Goal: Transaction & Acquisition: Obtain resource

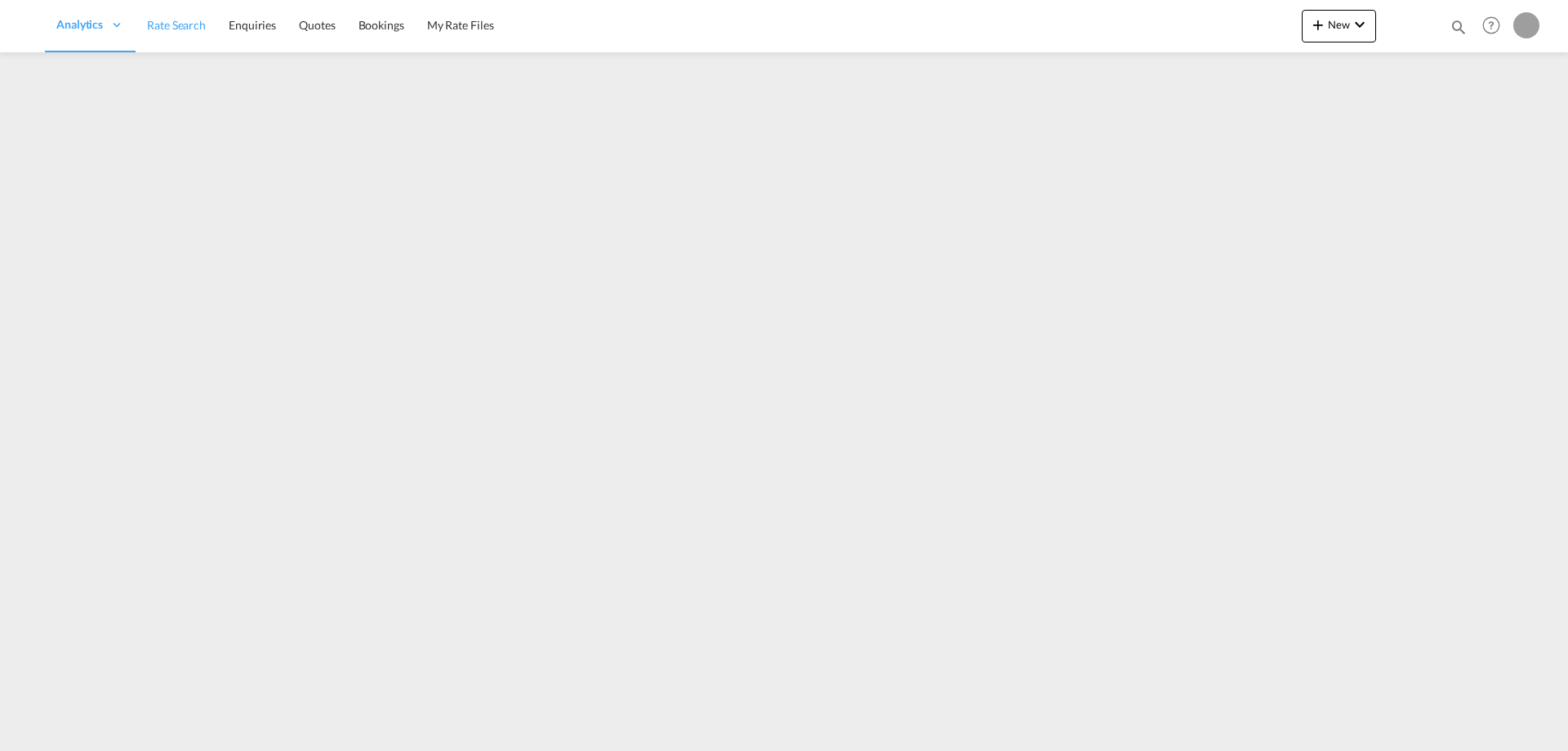
click at [178, 20] on span "Rate Search" at bounding box center [176, 25] width 59 height 13
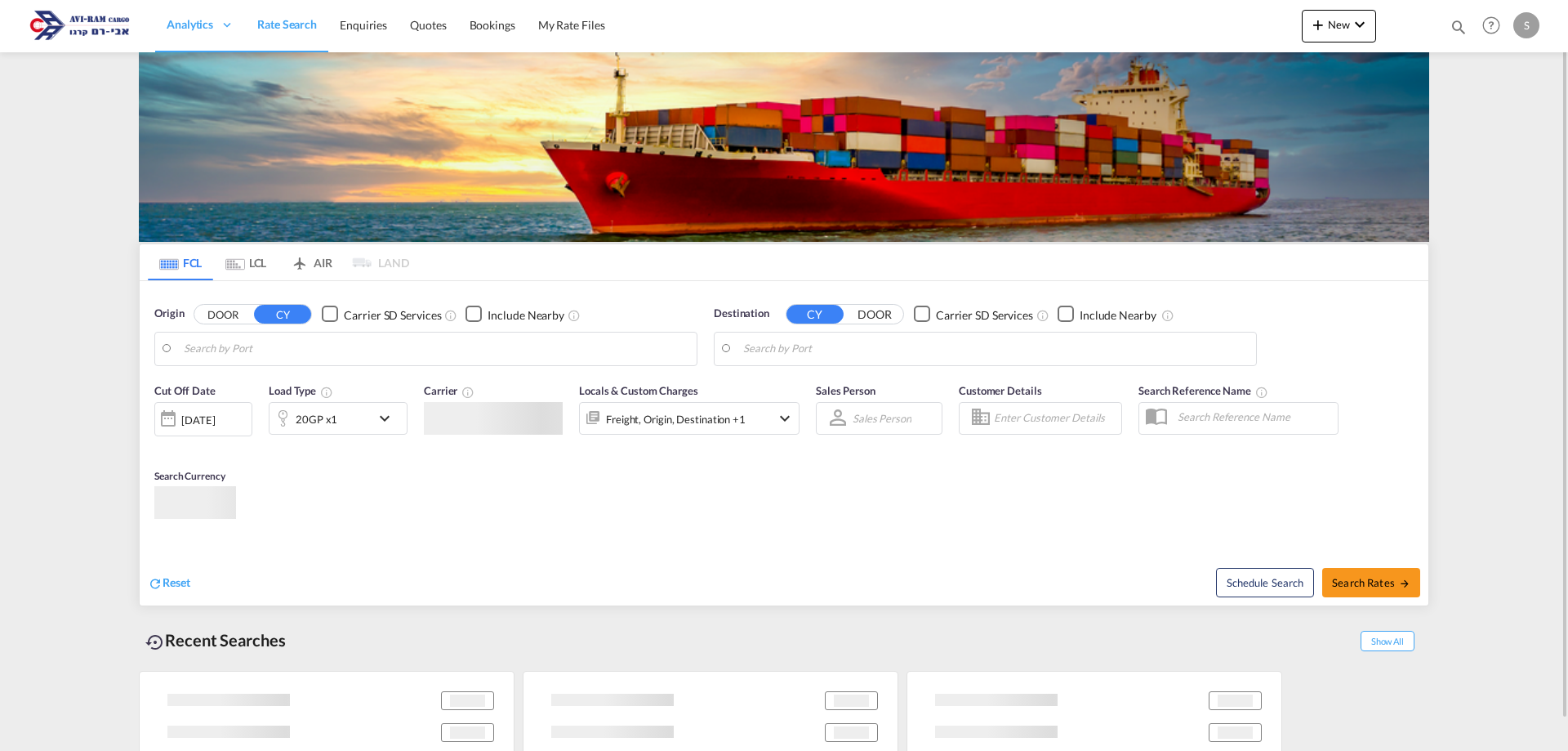
click at [273, 24] on span "Rate Search" at bounding box center [287, 24] width 60 height 13
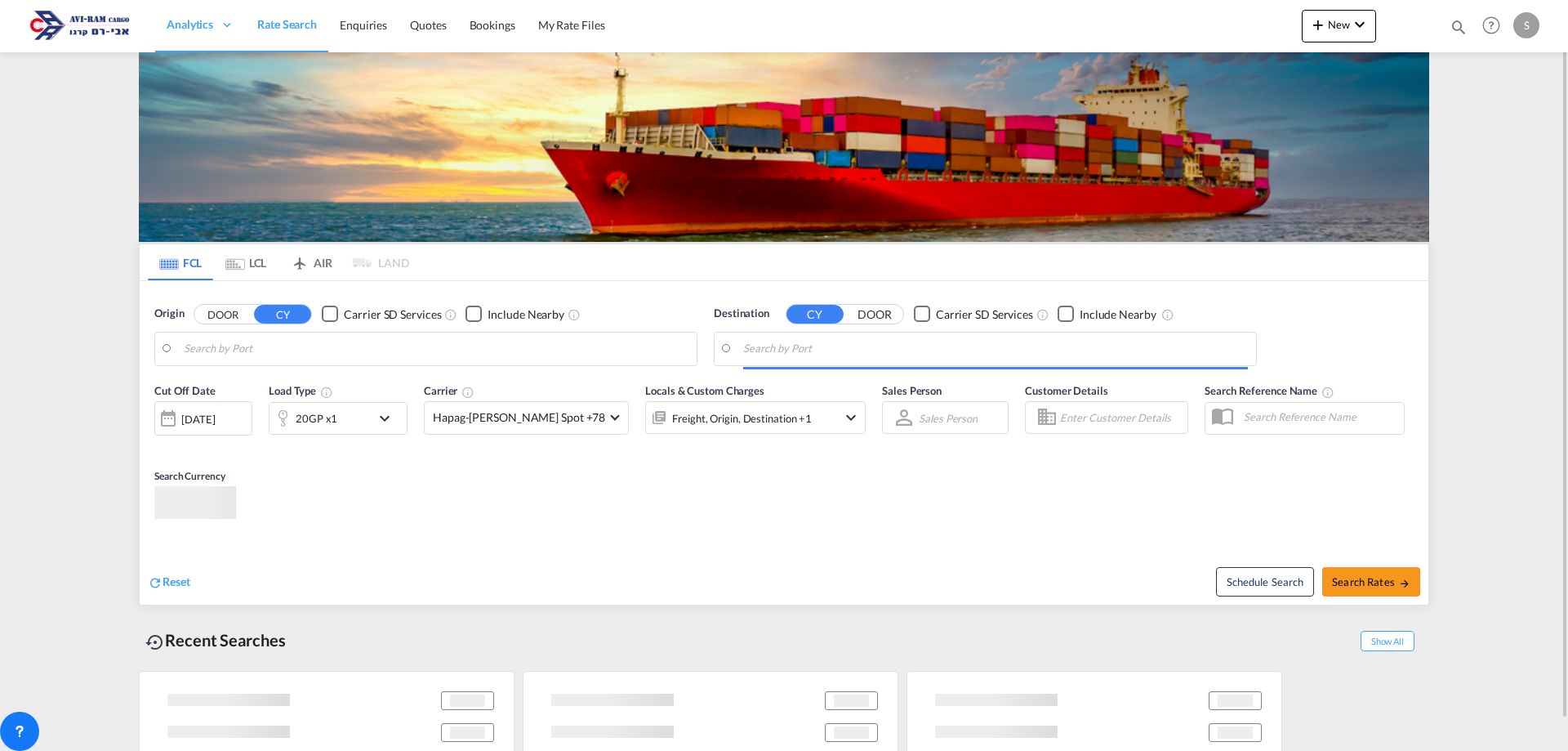
type input "Tianjin Pt, CNTNG"
type input "Ashdod, ILASH"
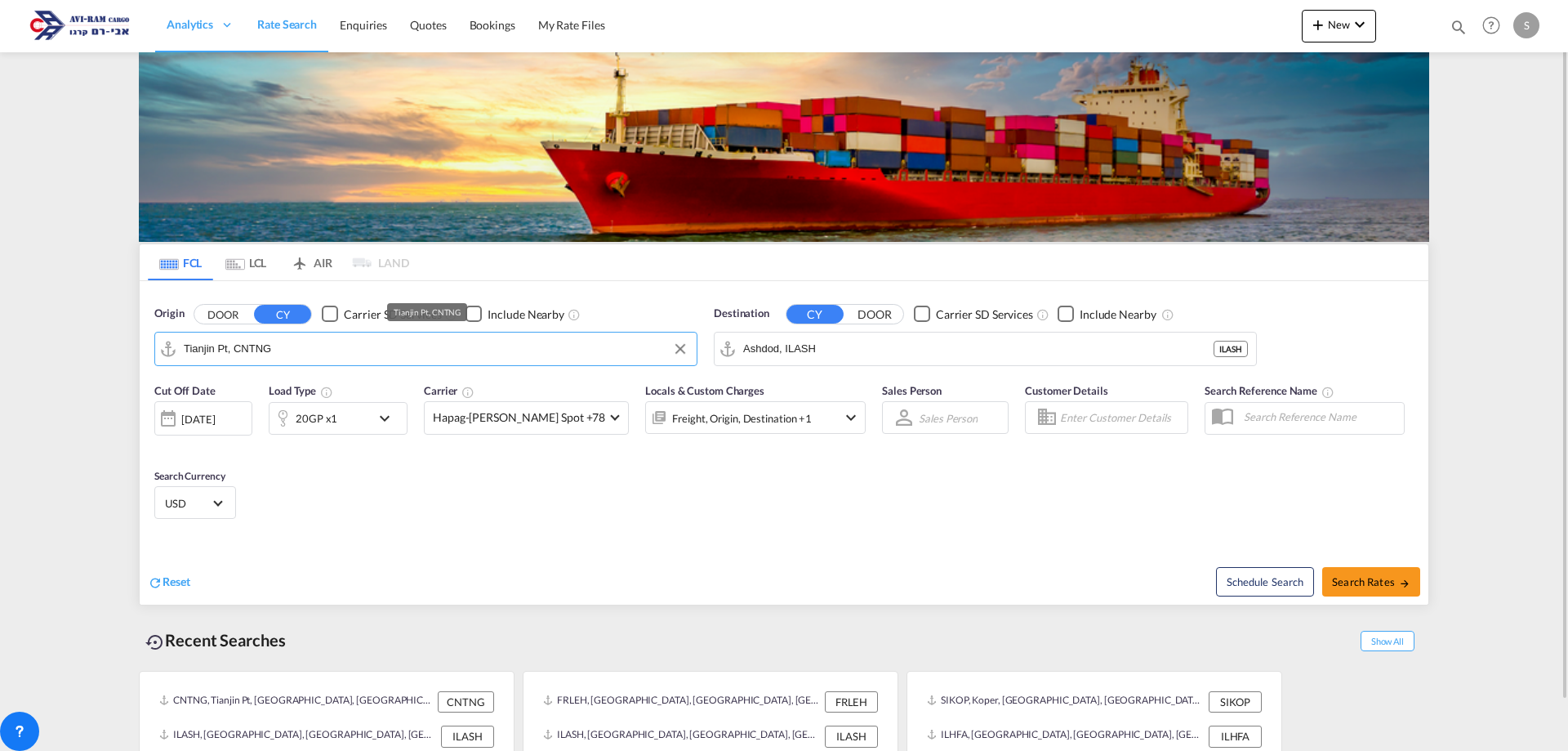
click at [250, 347] on input "Tianjin Pt, CNTNG" at bounding box center [436, 349] width 504 height 24
click at [271, 401] on div "Venezia Italy ITVCE" at bounding box center [310, 393] width 310 height 49
type input "[GEOGRAPHIC_DATA], ITVCE"
click at [329, 412] on div "20GP x1" at bounding box center [316, 418] width 41 height 23
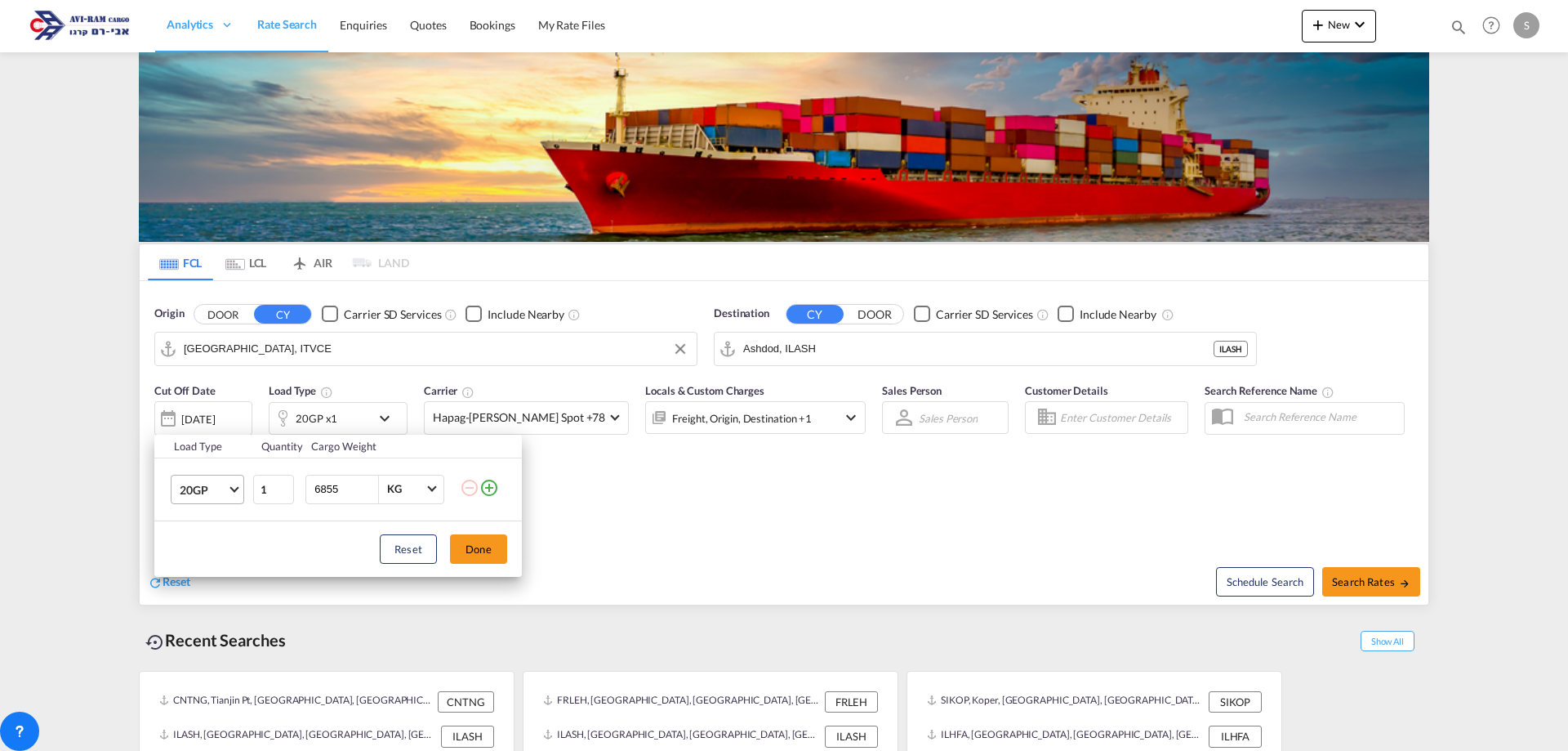
click at [183, 489] on span "20GP" at bounding box center [203, 490] width 47 height 16
click at [214, 595] on md-option "20OT" at bounding box center [221, 609] width 111 height 39
drag, startPoint x: 463, startPoint y: 547, endPoint x: 489, endPoint y: 578, distance: 40.5
click at [463, 547] on button "Done" at bounding box center [477, 549] width 57 height 30
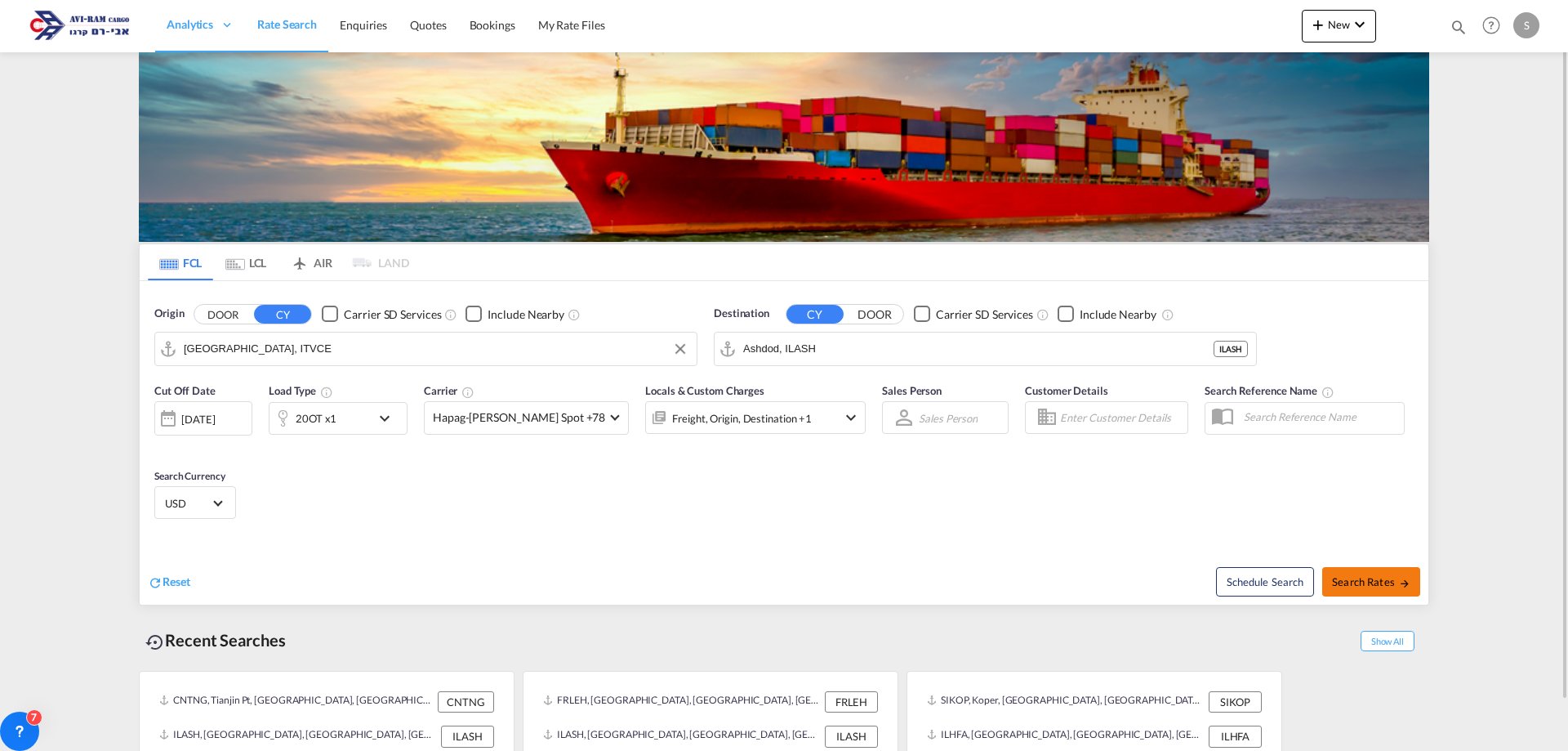
click at [1356, 578] on span "Search Rates" at bounding box center [1371, 582] width 78 height 13
type input "ITVCE to ILASH / [DATE]"
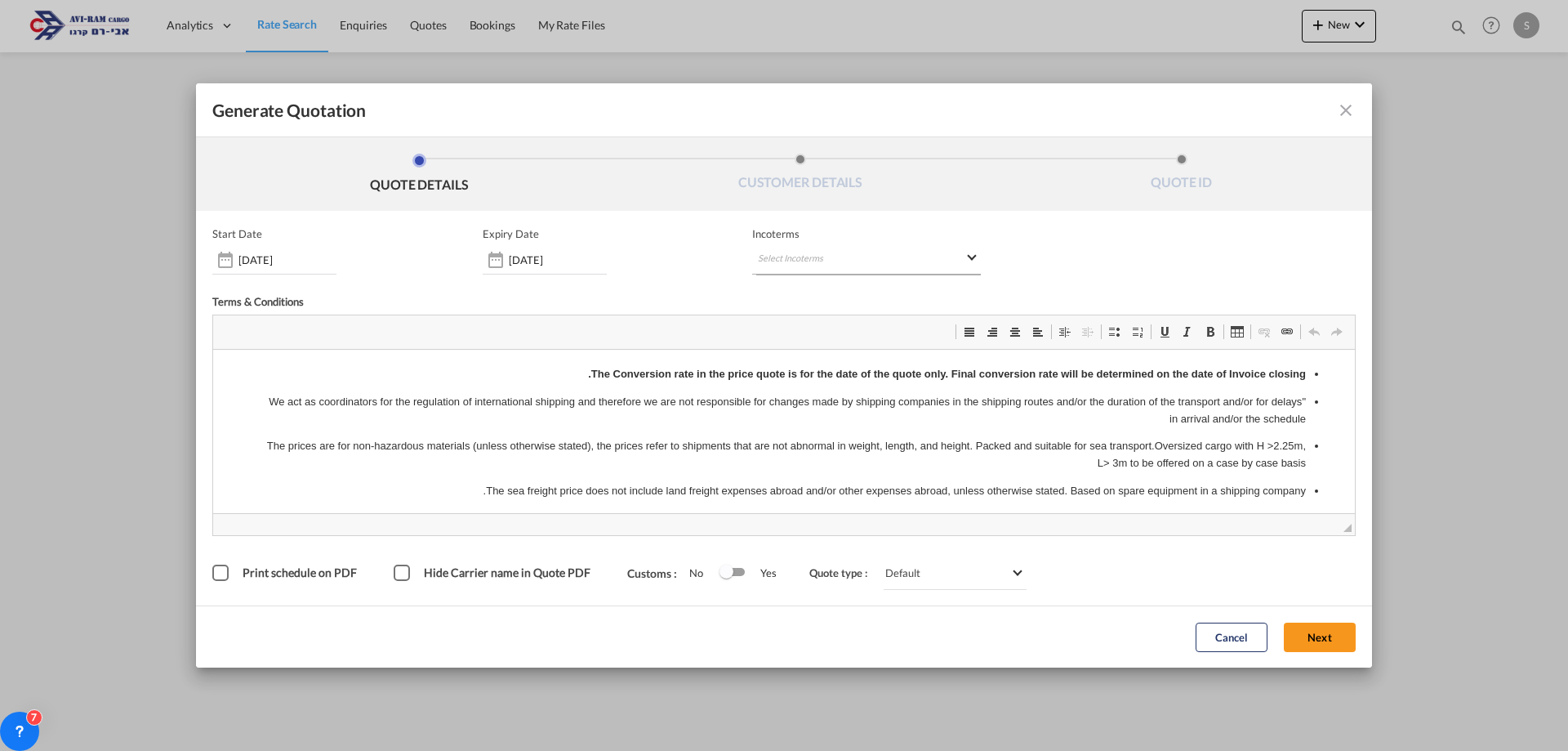
click at [769, 261] on md-select "Select Incoterms" at bounding box center [866, 260] width 229 height 30
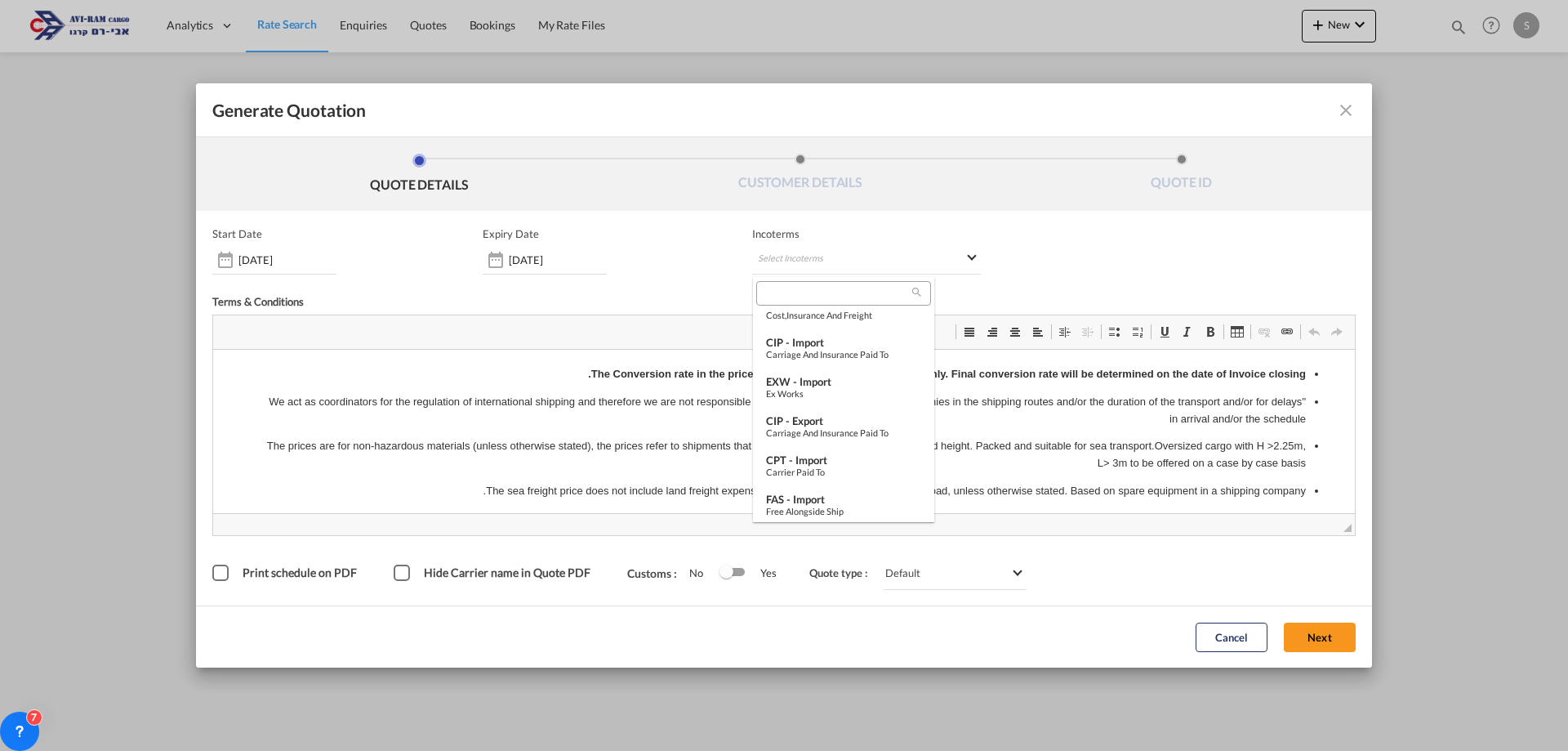
scroll to position [71, 0]
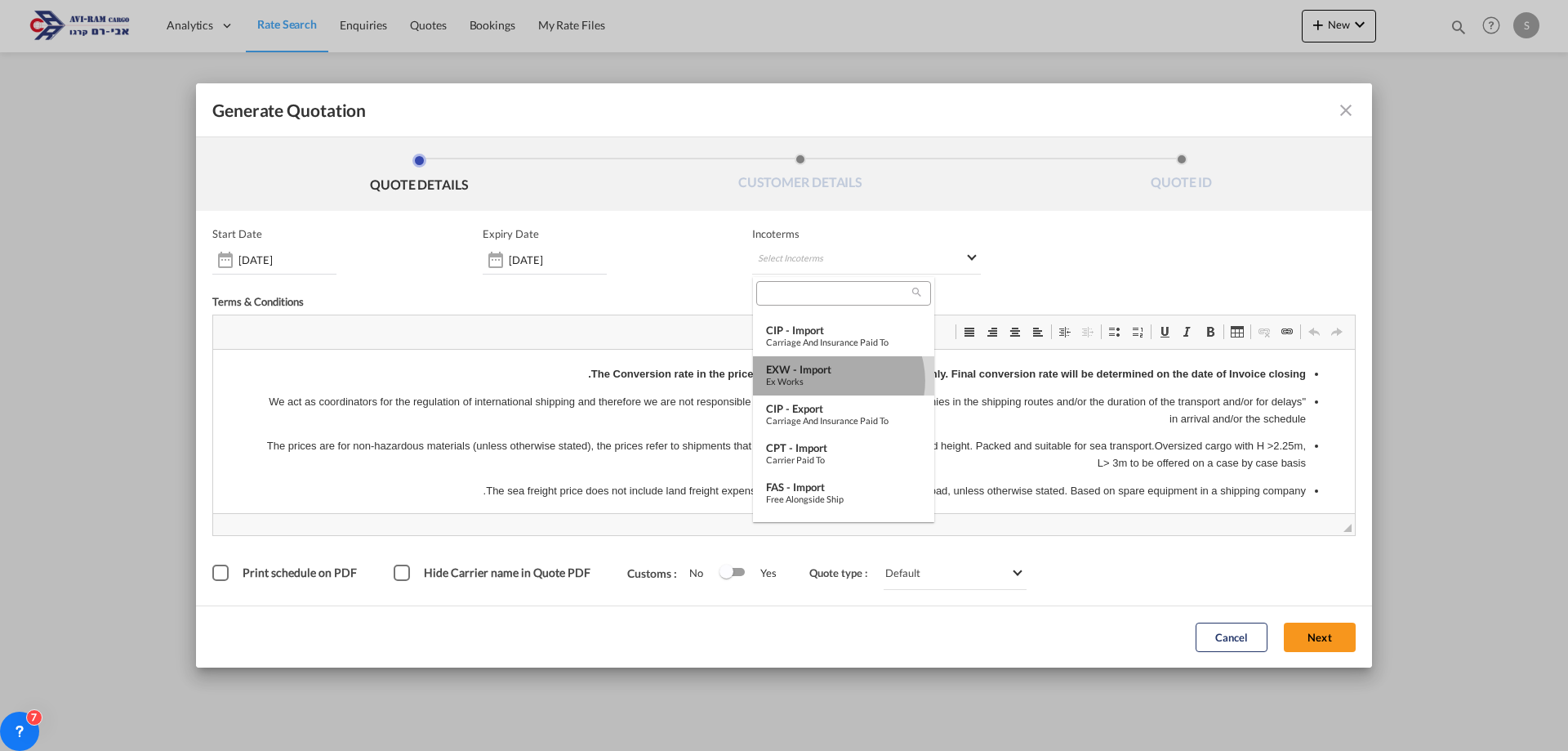
click at [834, 380] on div "Ex Works" at bounding box center [843, 380] width 155 height 11
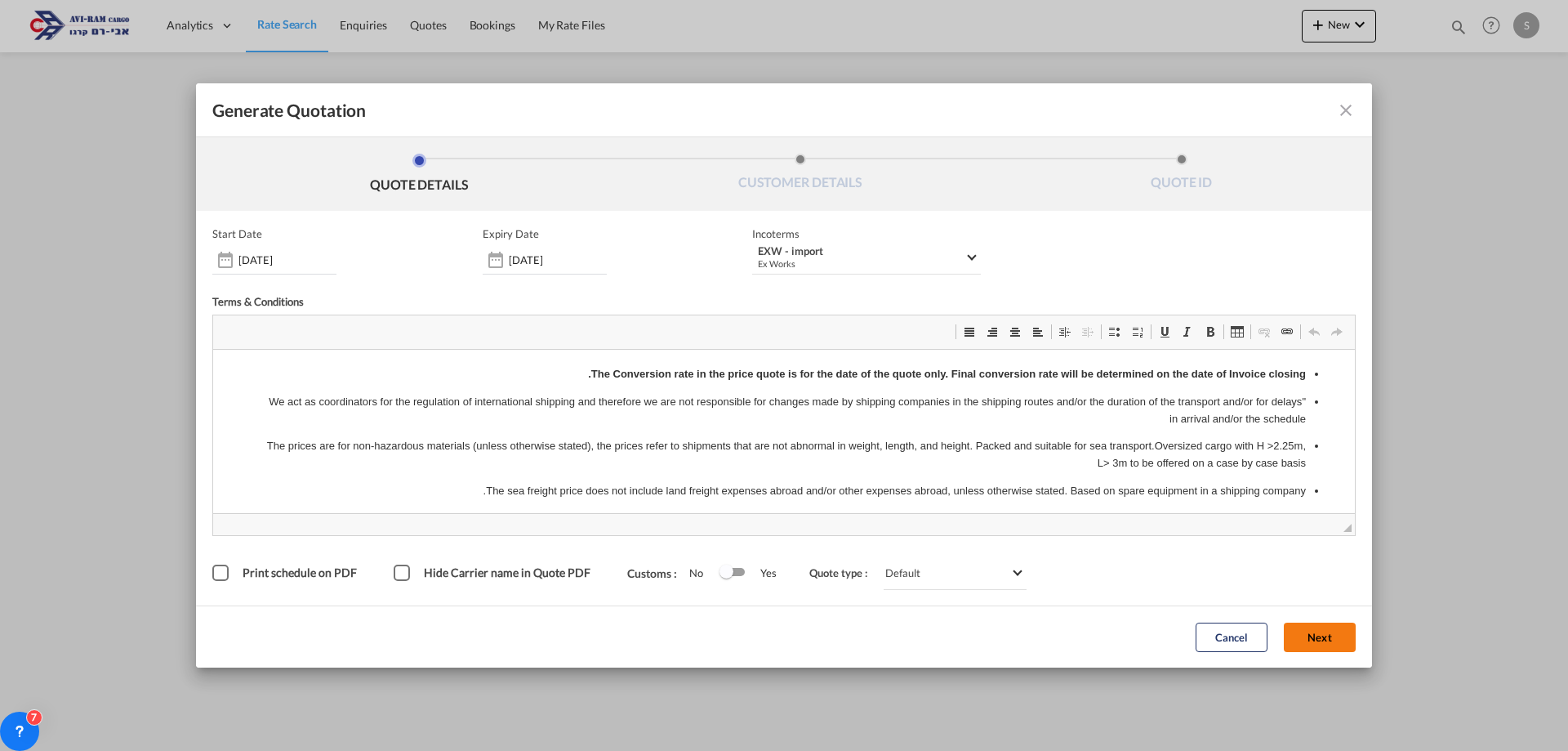
click at [1310, 632] on button "Next" at bounding box center [1320, 636] width 72 height 30
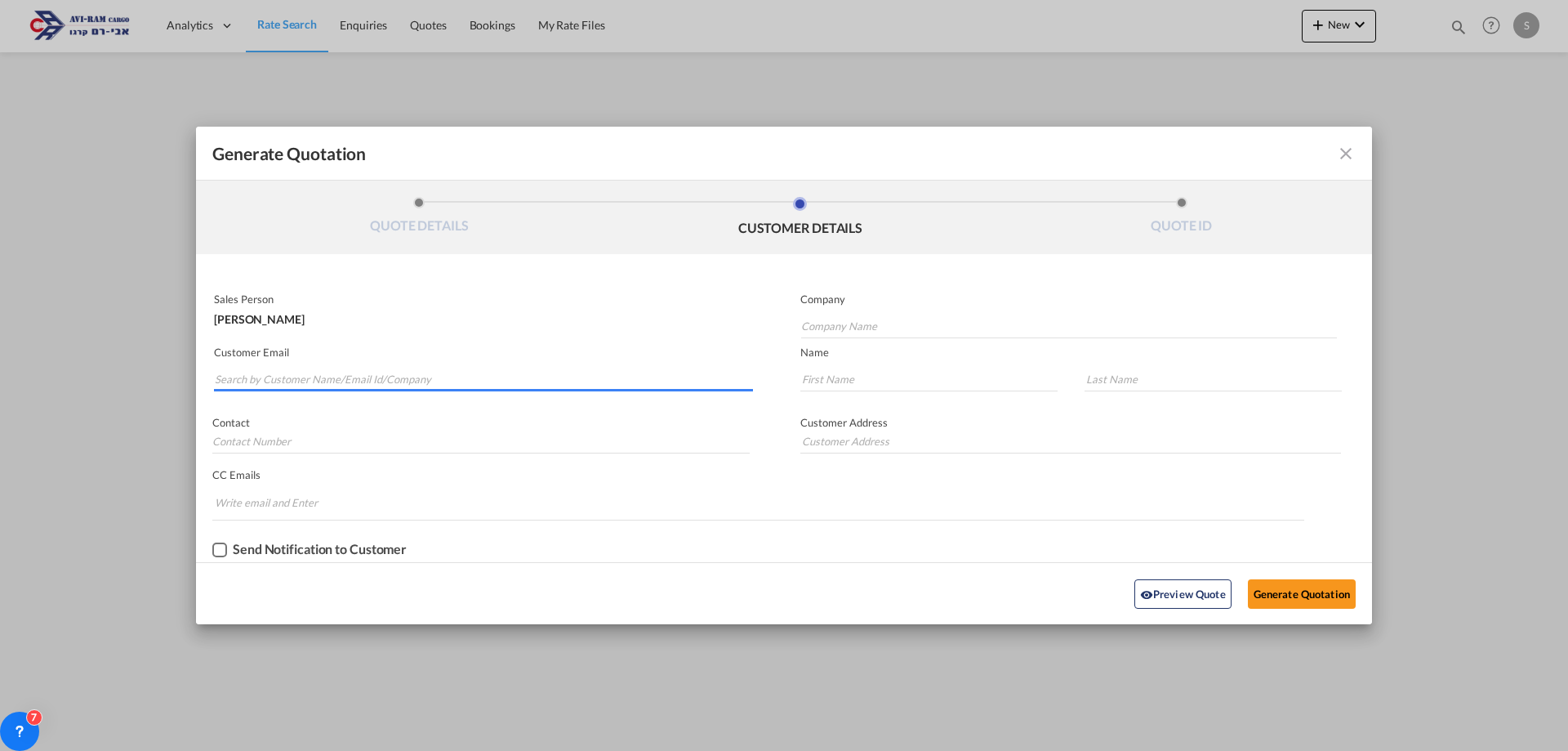
click at [390, 384] on input "Search by Customer Name/Email Id/Company" at bounding box center [483, 378] width 538 height 24
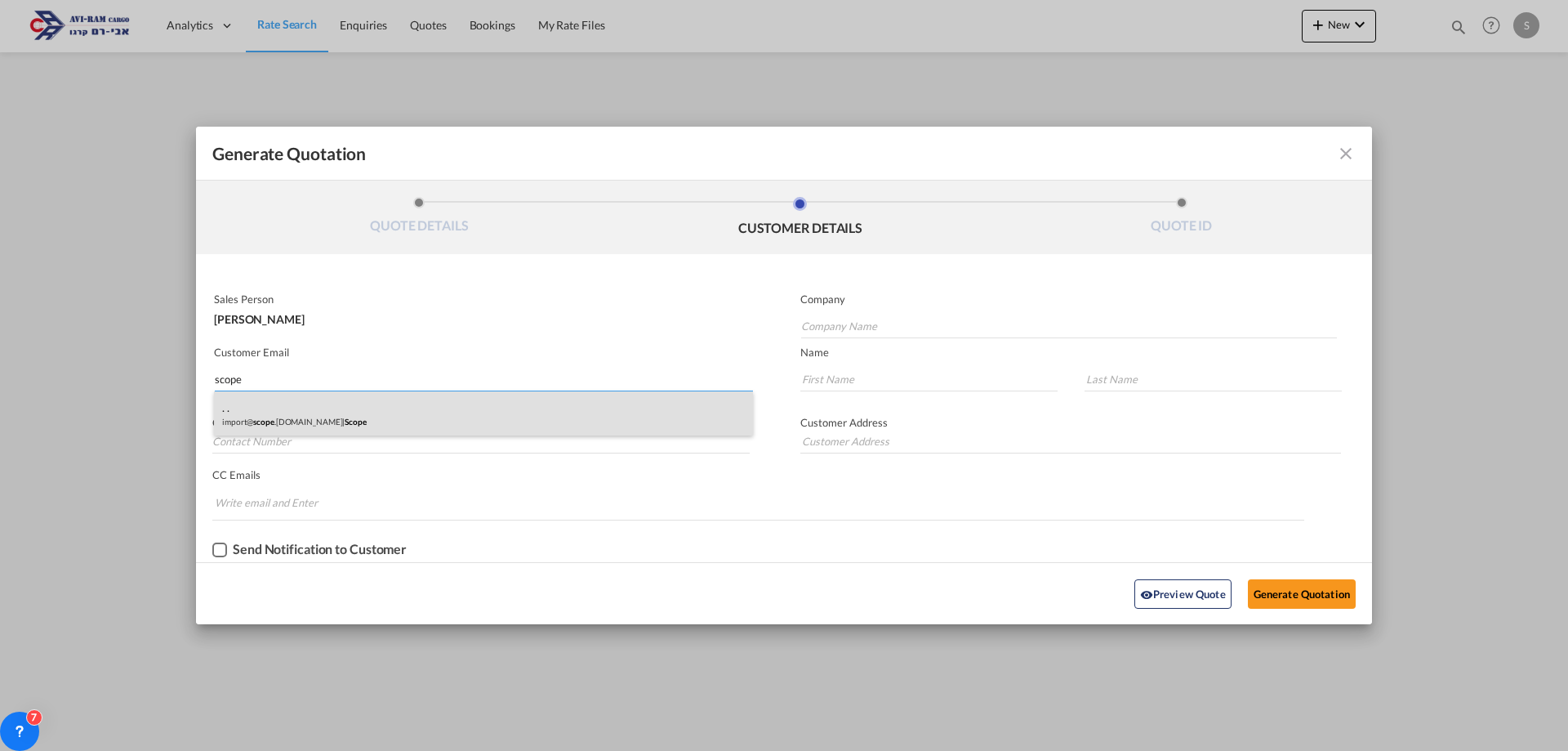
type input "scope"
click at [364, 420] on div ". . import@ scope .co.il | Scope" at bounding box center [483, 413] width 539 height 44
type input "Scope"
type input "import@scope.co.il"
type input "."
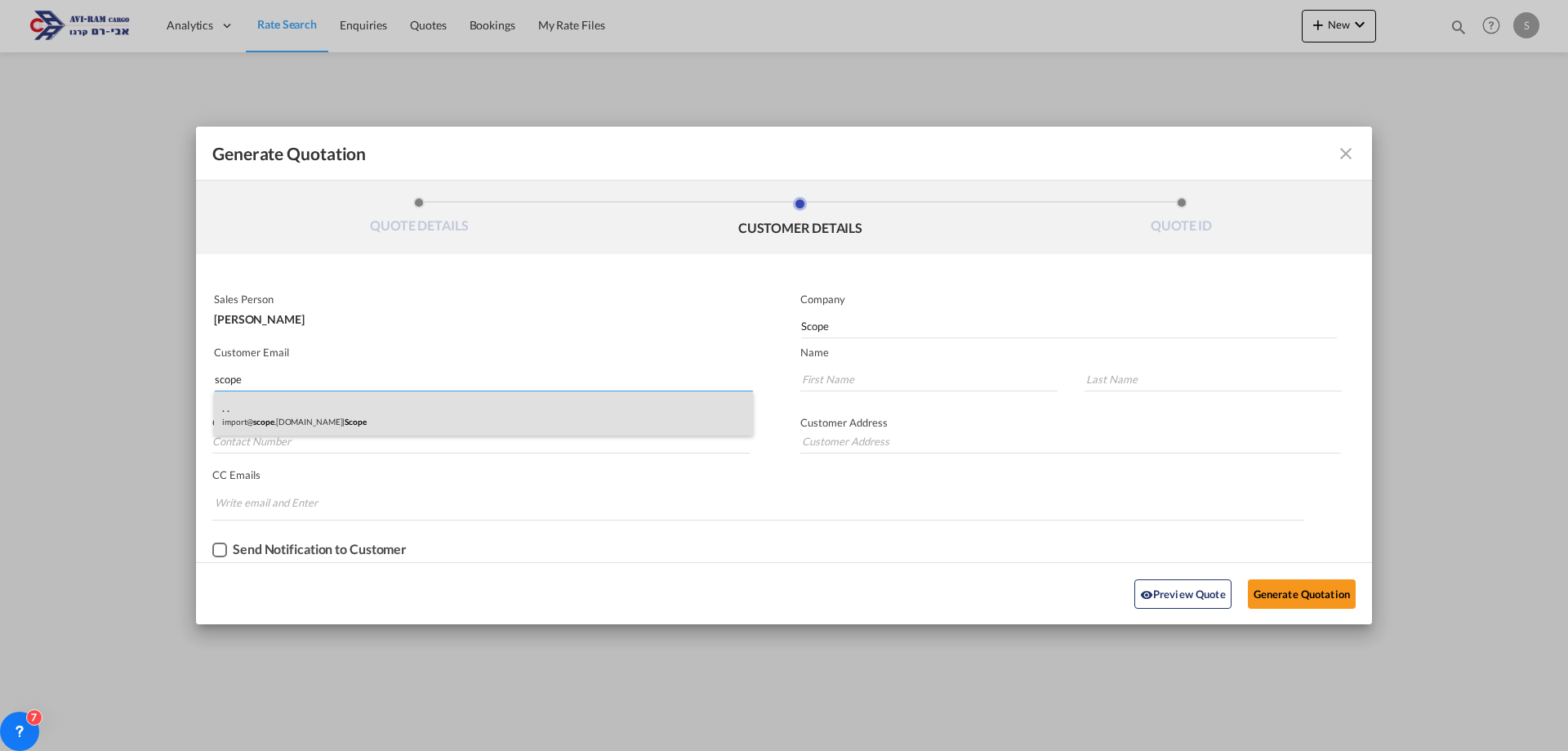
type input "."
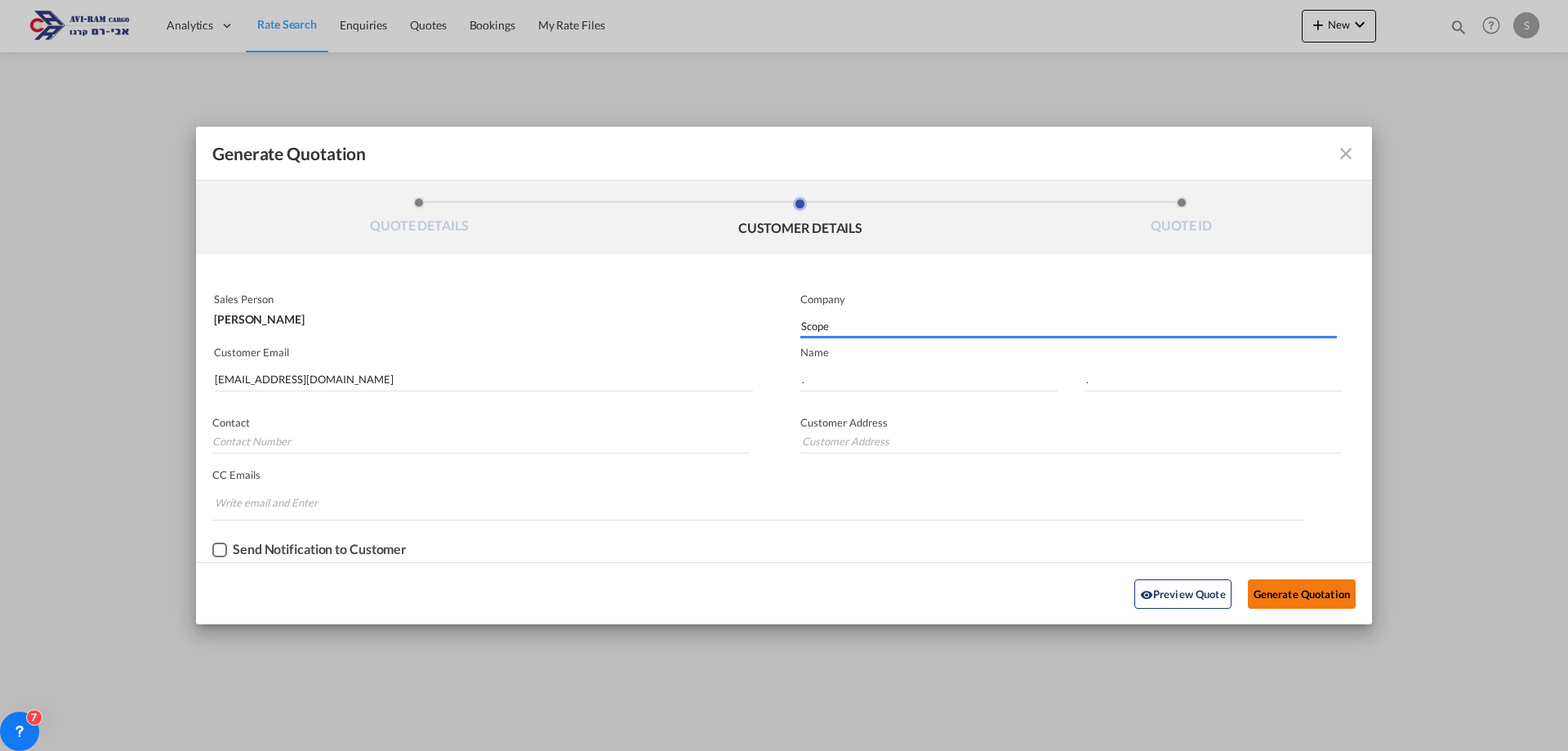
click at [1272, 587] on button "Generate Quotation" at bounding box center [1301, 594] width 108 height 30
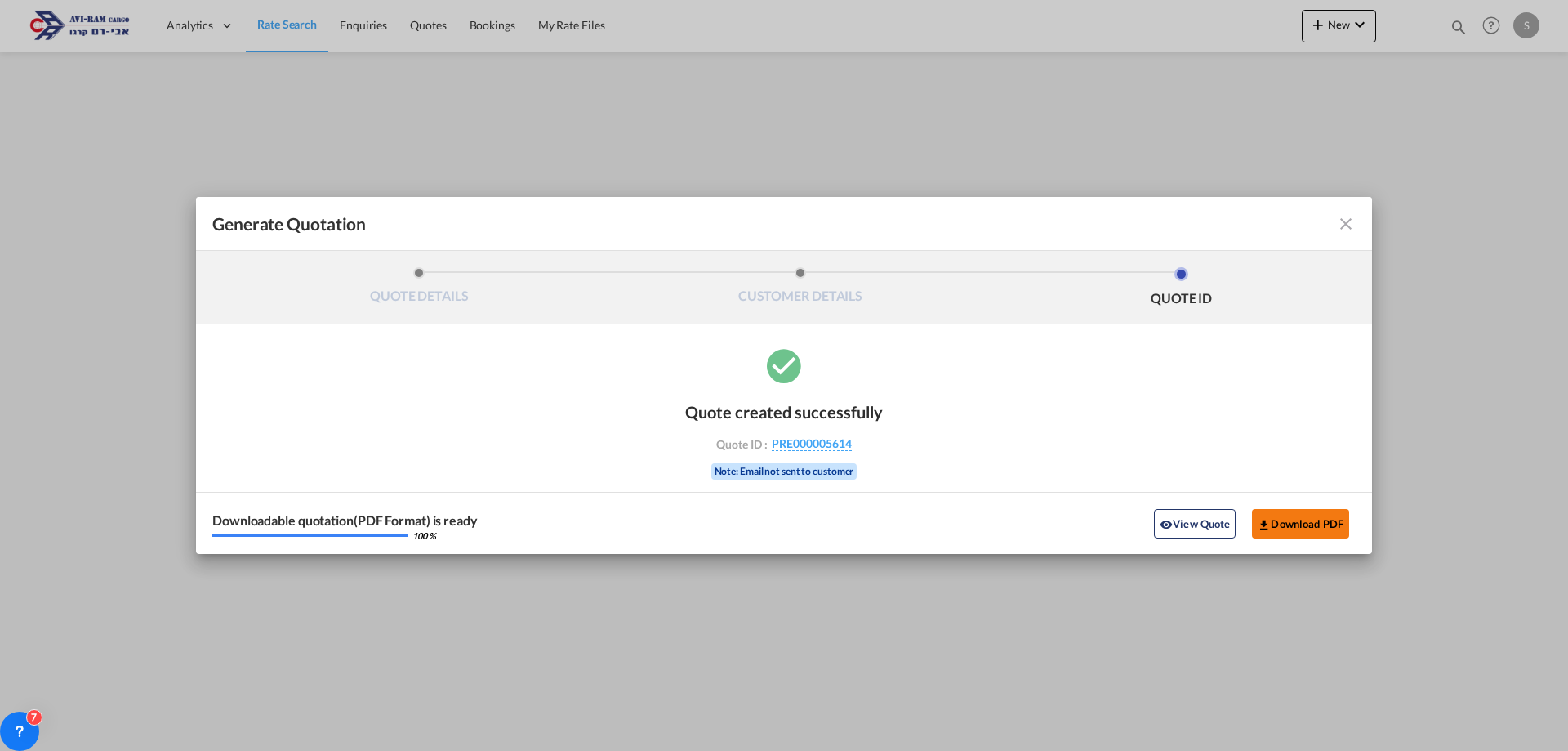
click at [1273, 521] on button "Download PDF" at bounding box center [1300, 524] width 97 height 30
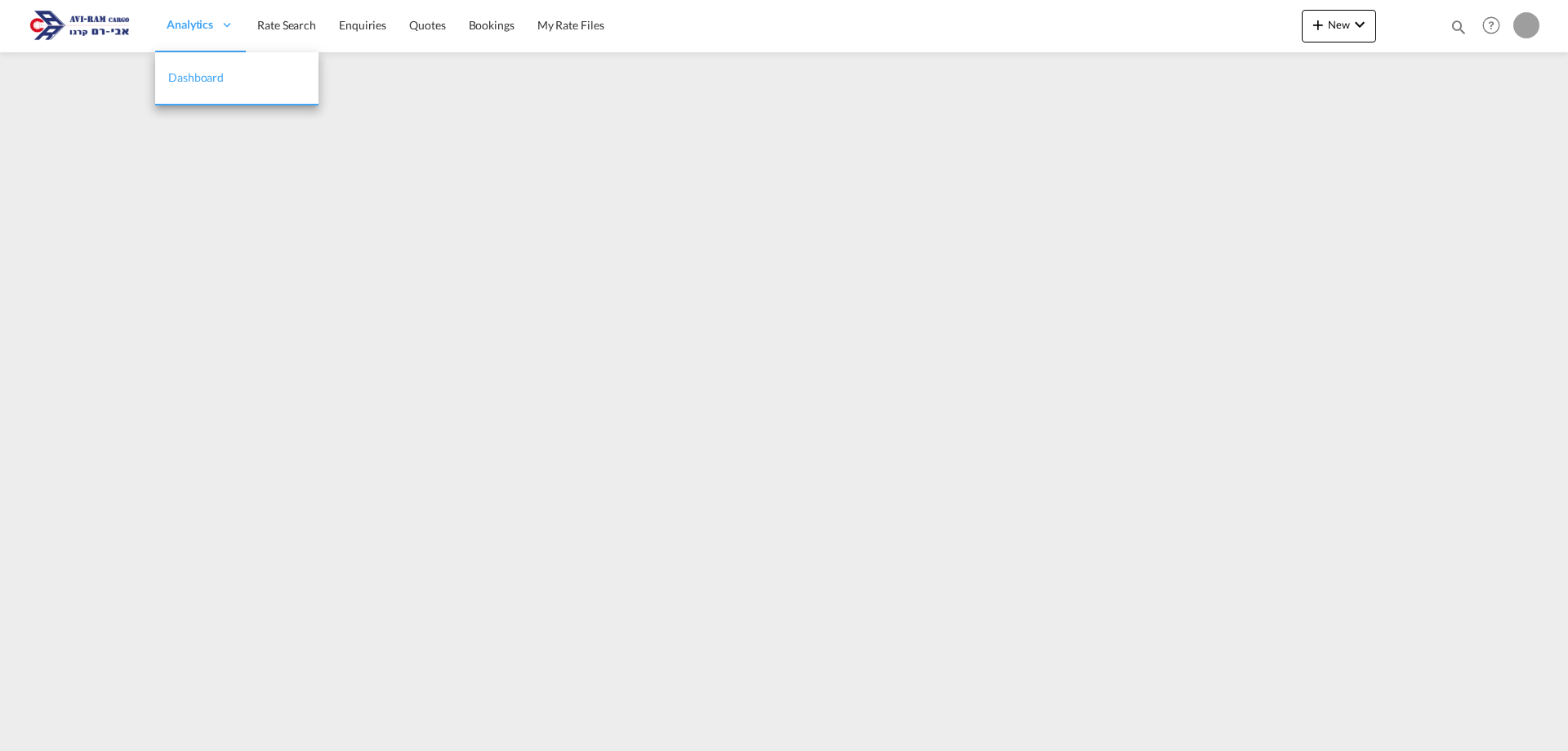
click at [211, 31] on span "Analytics" at bounding box center [190, 24] width 46 height 16
click at [295, 37] on link "Rate Search" at bounding box center [286, 25] width 82 height 53
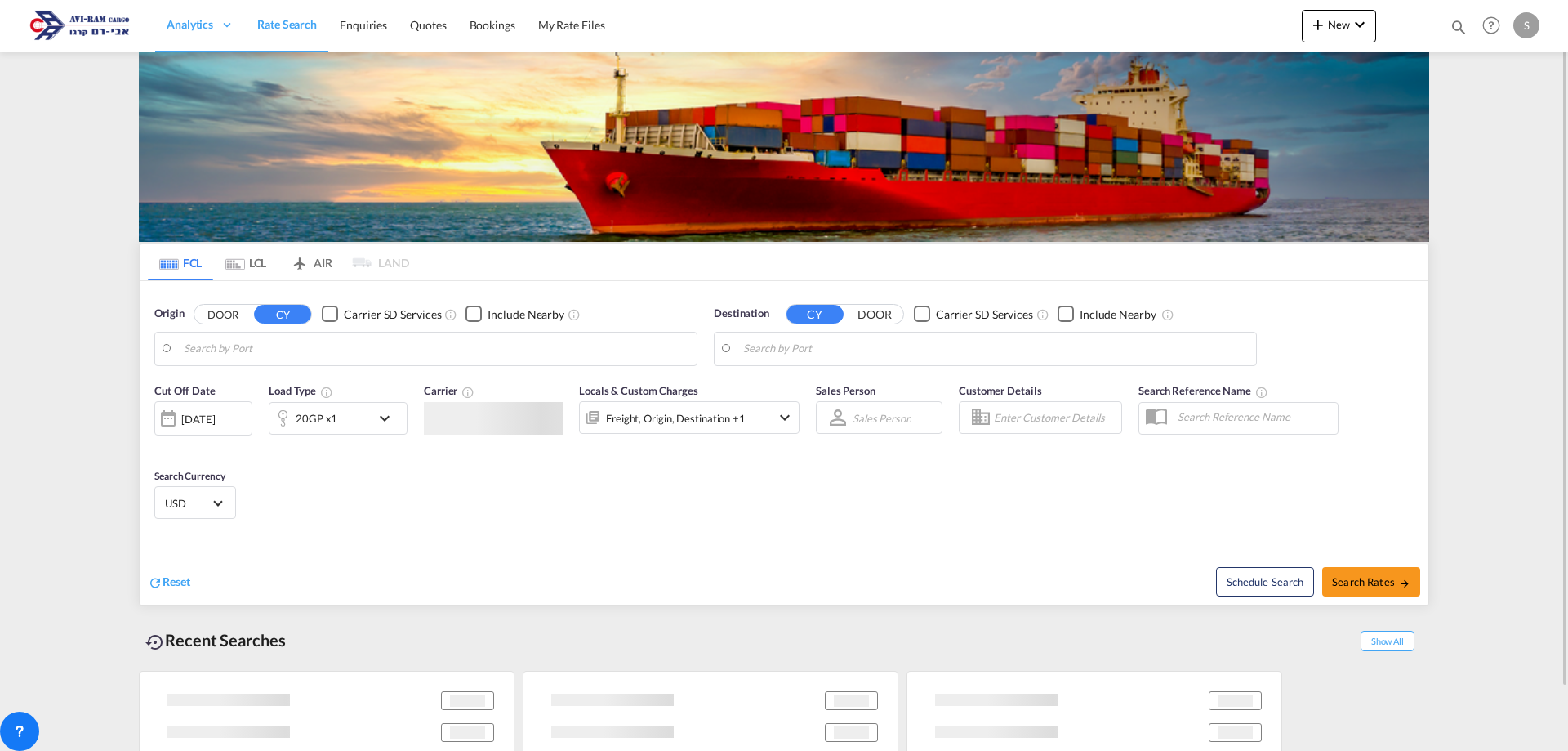
type input "[GEOGRAPHIC_DATA], ITVCE"
type input "Ashdod, ILASH"
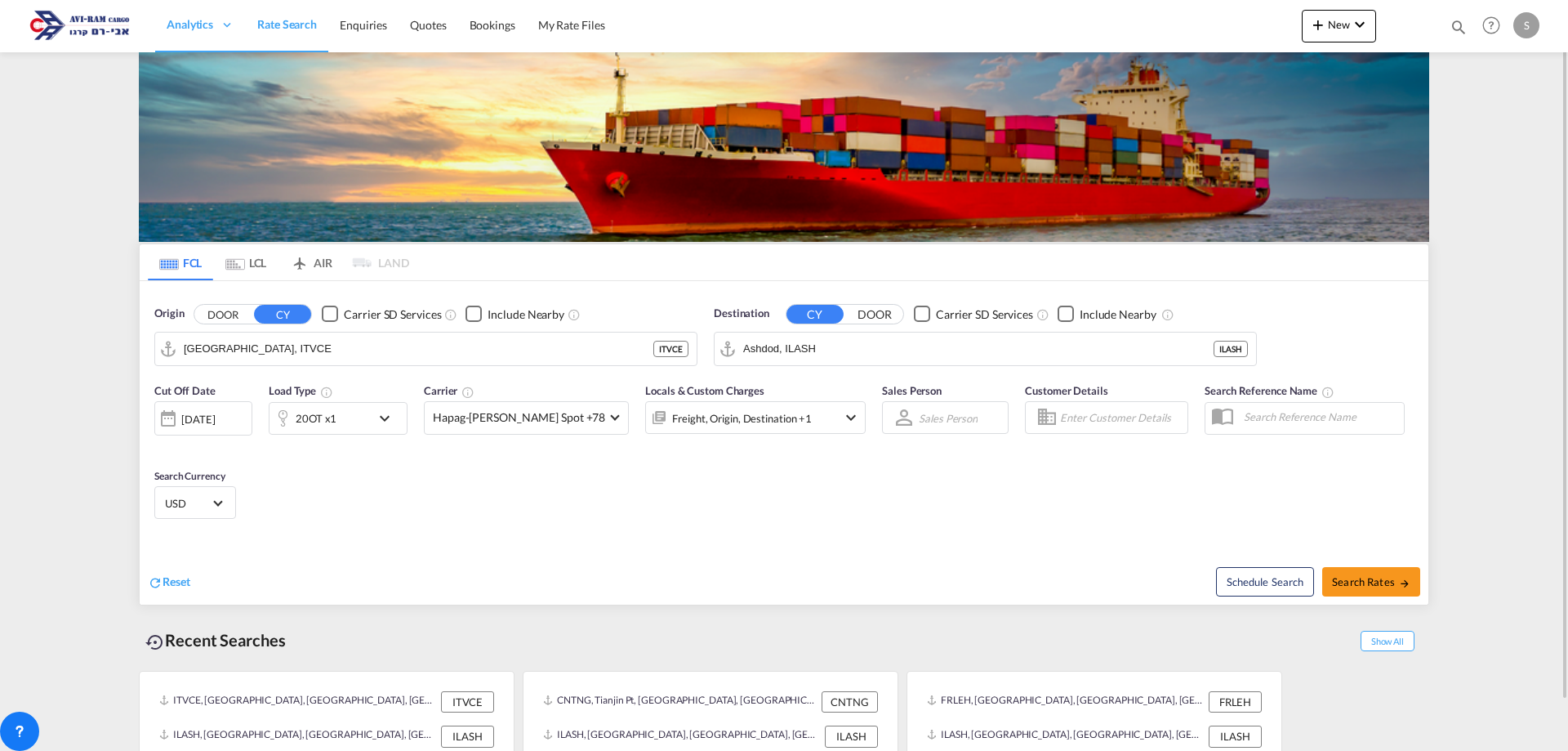
click at [1387, 598] on div "Schedule Search Search Rates" at bounding box center [1108, 572] width 640 height 63
click at [1393, 589] on button "Search Rates" at bounding box center [1372, 582] width 98 height 30
type input "ITVCE to ILASH / [DATE]"
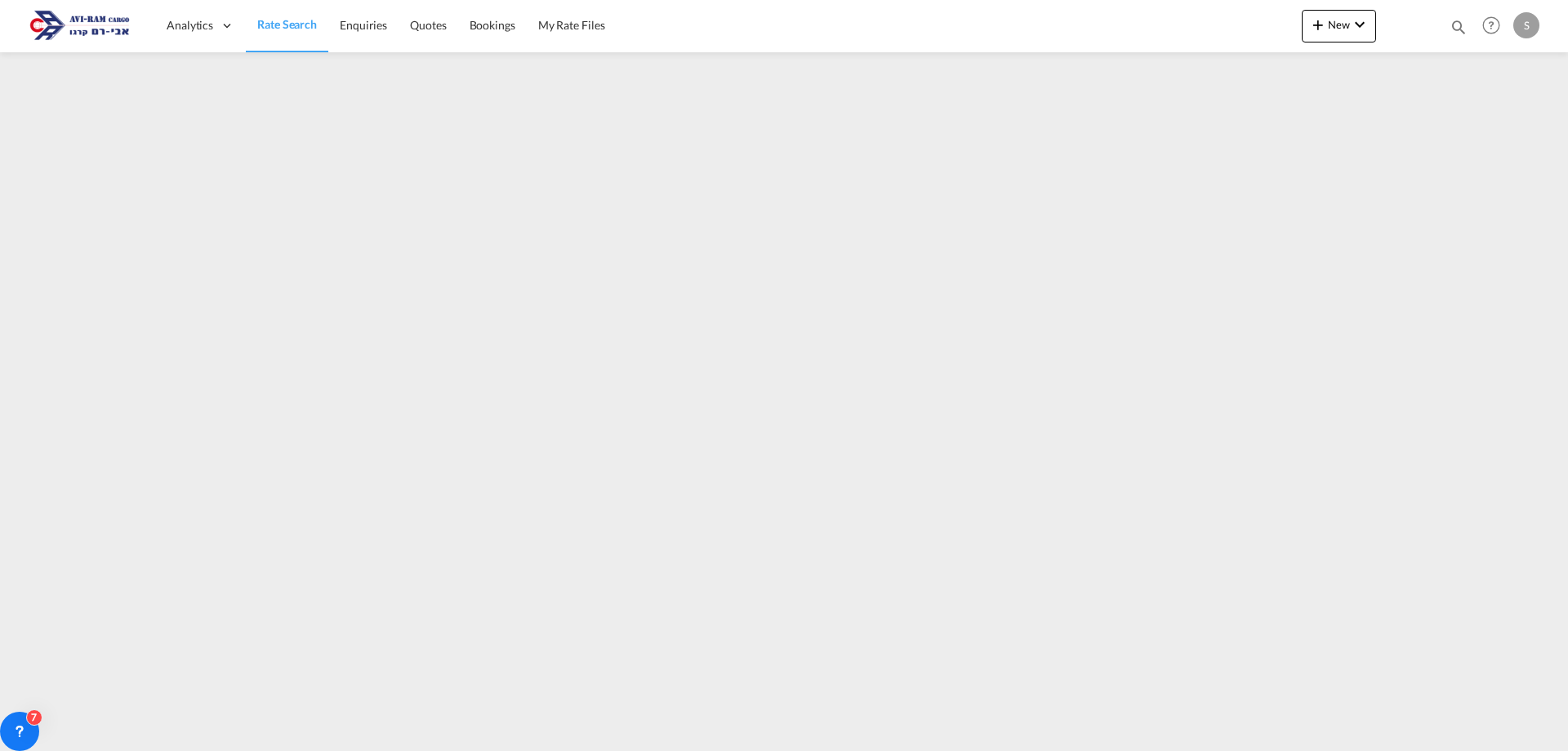
click at [317, 39] on link "Rate Search" at bounding box center [287, 25] width 83 height 53
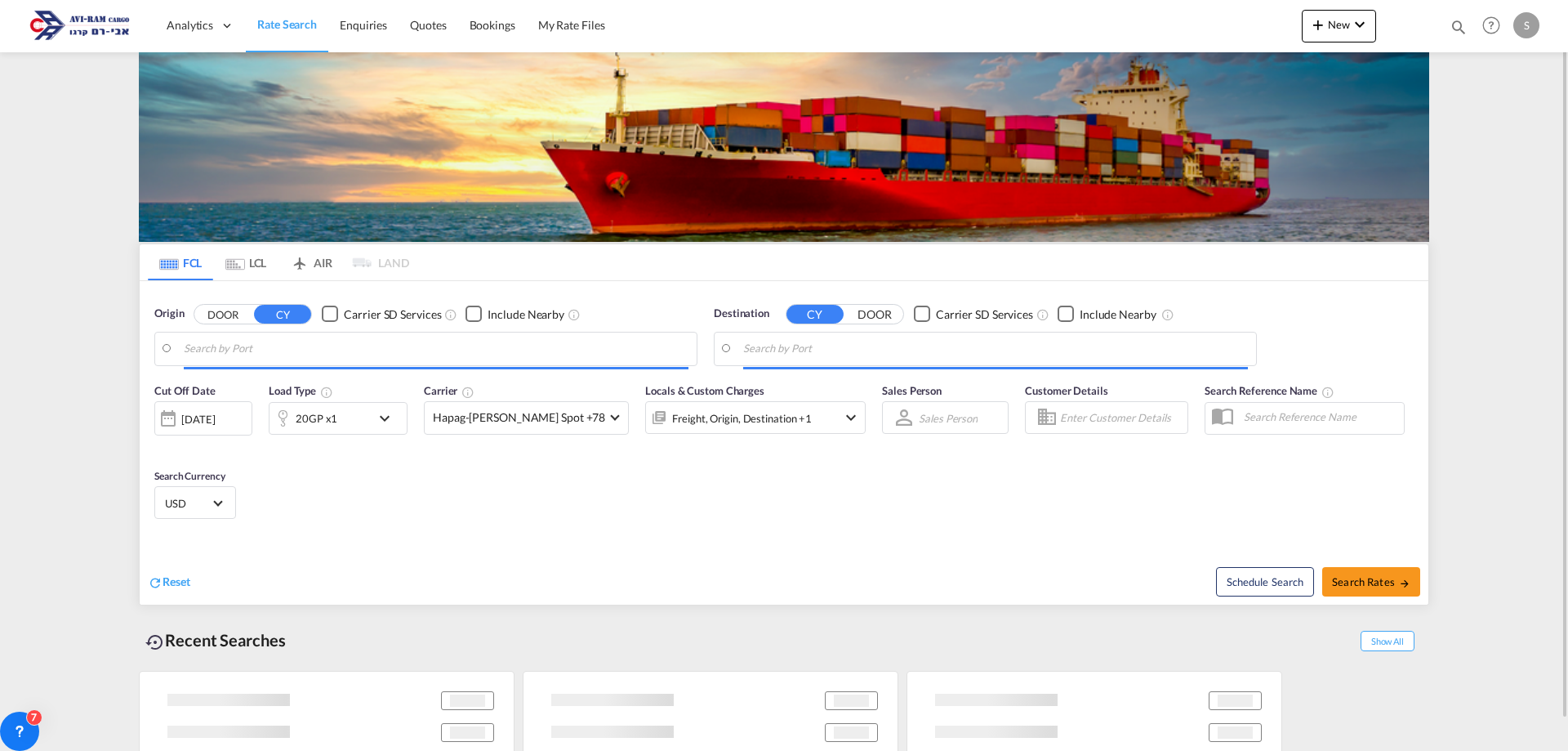
type input "[GEOGRAPHIC_DATA], ITVCE"
type input "Ashdod, ILASH"
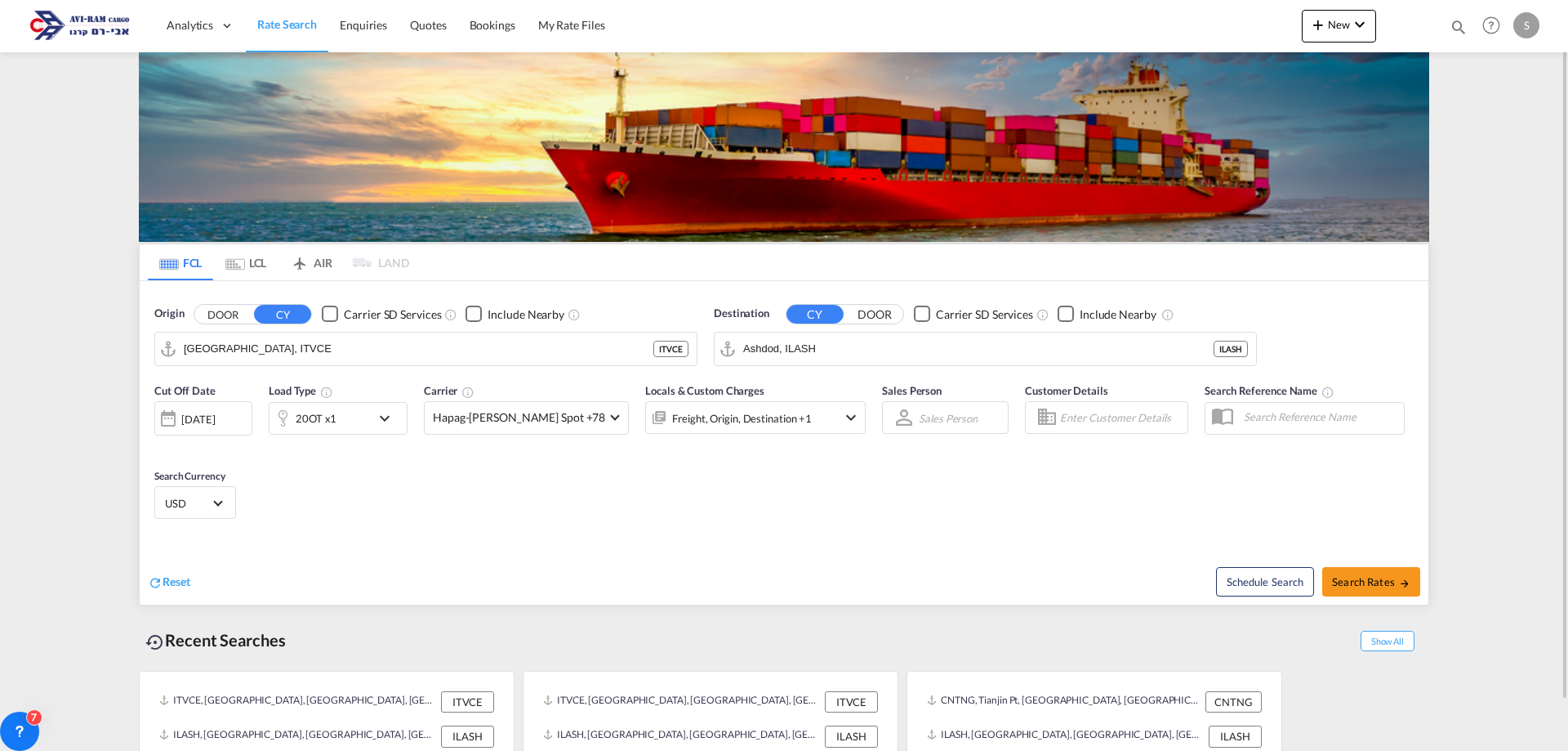
click at [267, 260] on md-tab-item "LCL" at bounding box center [245, 262] width 65 height 36
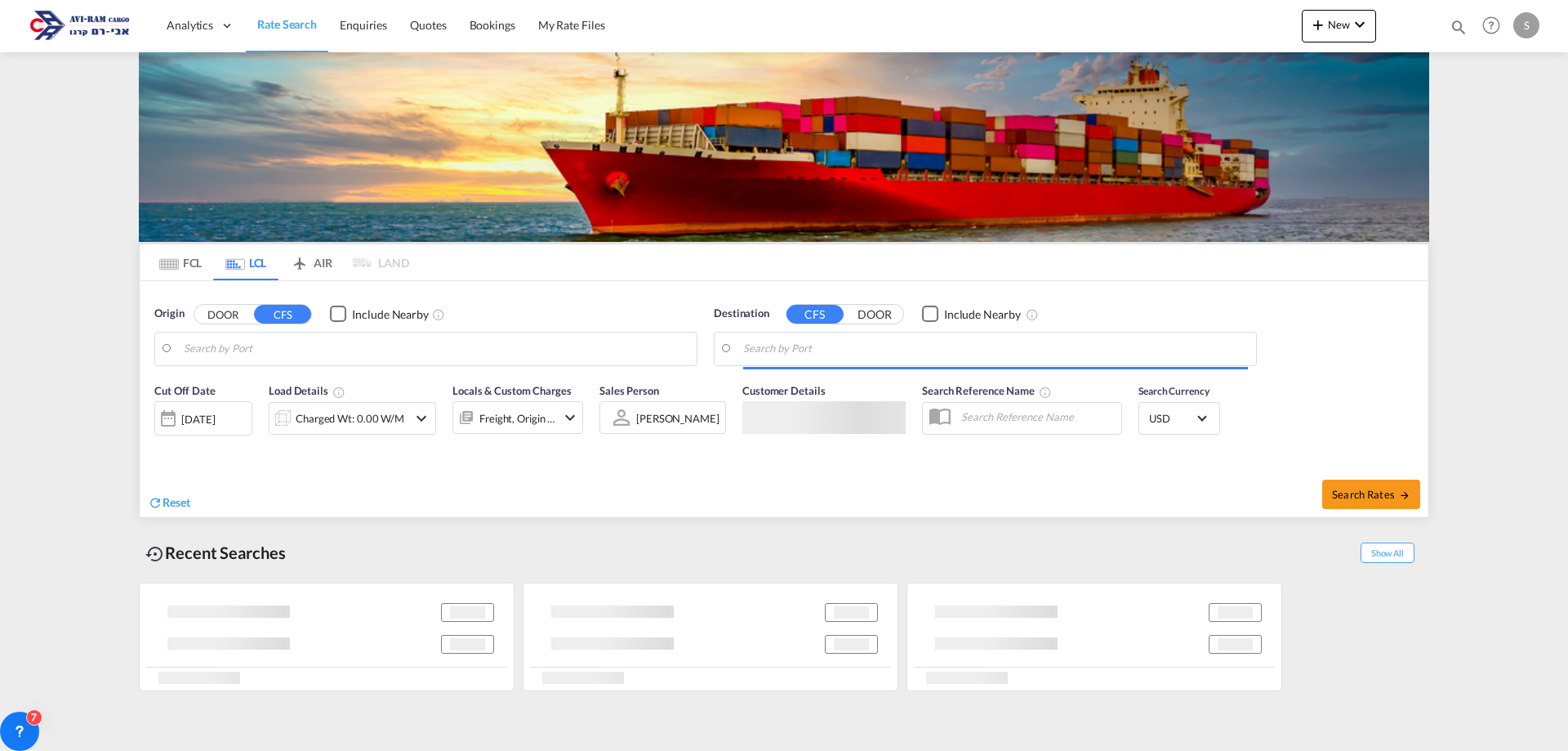
type input "[PERSON_NAME] ([PERSON_NAME]), [GEOGRAPHIC_DATA]"
type input "Ashdod, ILASH"
